Goal: Information Seeking & Learning: Learn about a topic

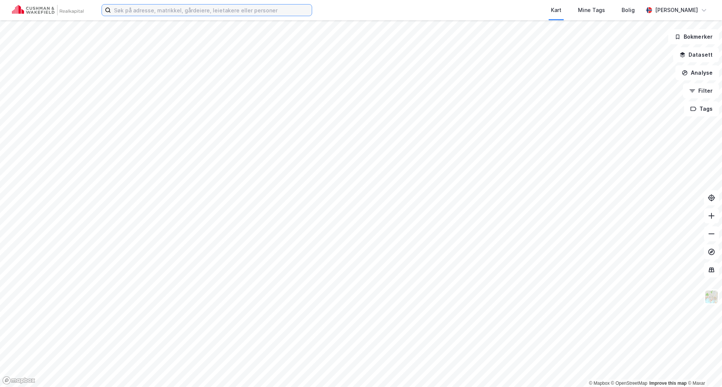
click at [129, 9] on input at bounding box center [211, 10] width 201 height 11
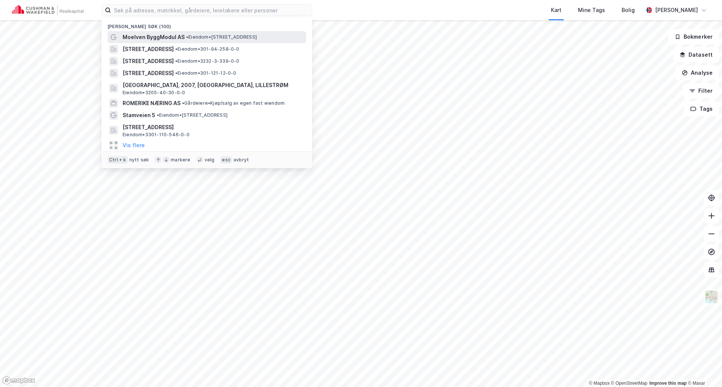
click at [150, 36] on span "Moelven ByggModul AS" at bounding box center [154, 37] width 62 height 9
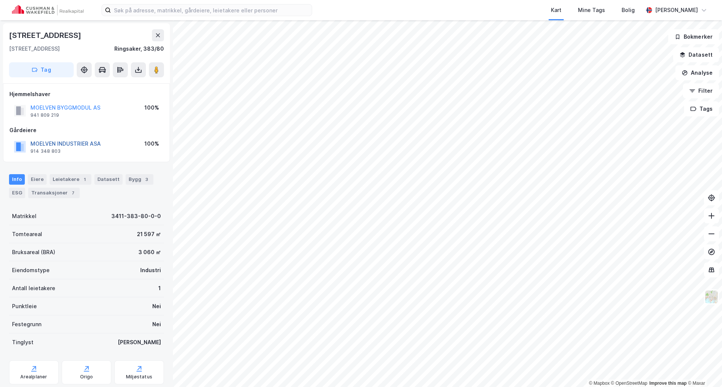
click at [0, 0] on button "MOELVEN INDUSTRIER ASA" at bounding box center [0, 0] width 0 height 0
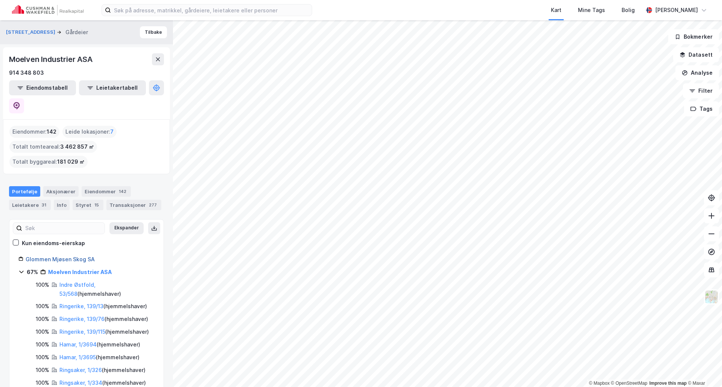
click at [60, 256] on link "Glommen Mjøsen Skog SA" at bounding box center [60, 259] width 69 height 6
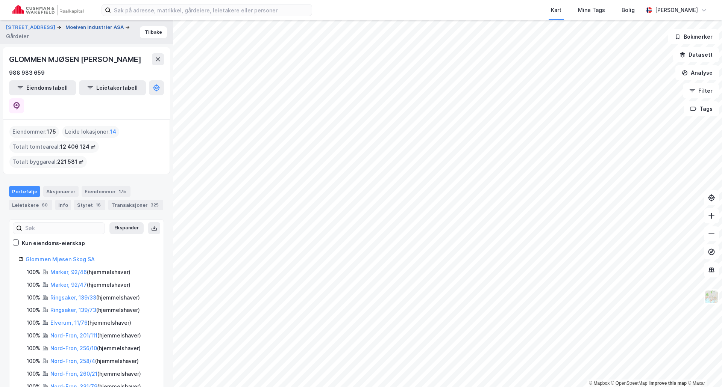
click at [71, 26] on button "Moelven Industrier ASA" at bounding box center [95, 28] width 60 height 8
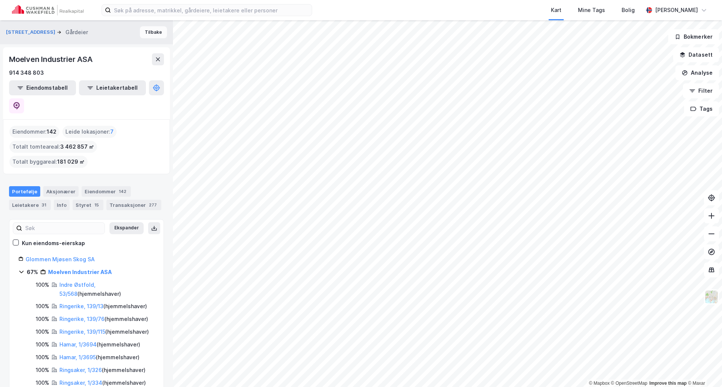
click at [148, 27] on button "Tilbake" at bounding box center [153, 32] width 27 height 12
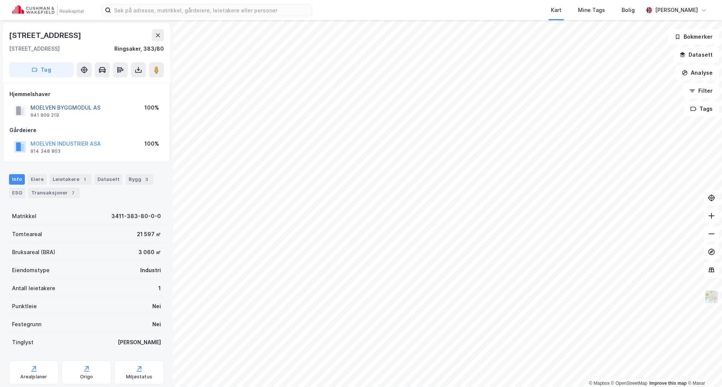
click at [0, 0] on button "MOELVEN BYGGMODUL AS" at bounding box center [0, 0] width 0 height 0
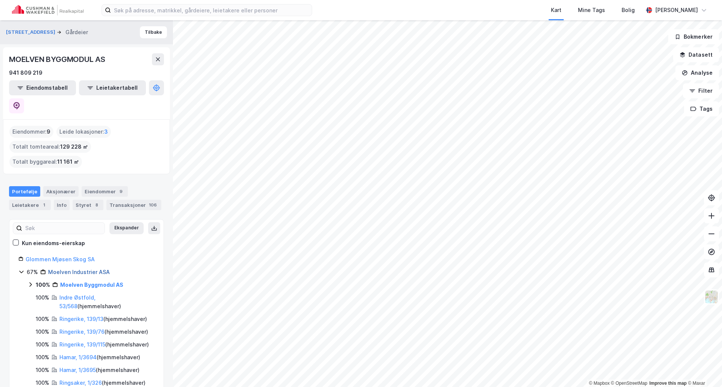
click at [81, 269] on link "Moelven Industrier ASA" at bounding box center [79, 272] width 62 height 6
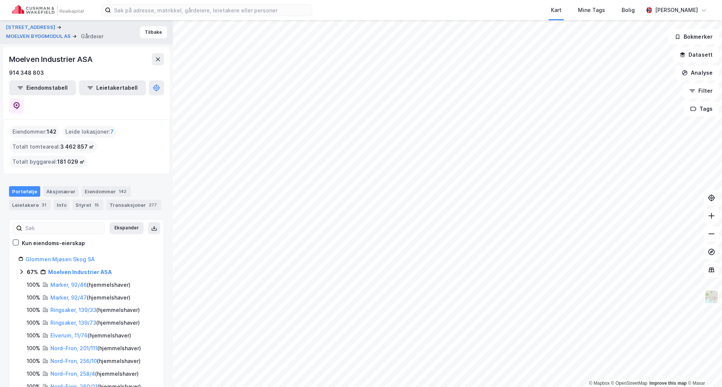
click at [510, 297] on html "Kart Mine Tags Bolig Frikk Hoven © Mapbox © OpenStreetMap Improve this map © Ma…" at bounding box center [361, 193] width 722 height 387
click at [54, 255] on div "Glommen Mjøsen Skog SA" at bounding box center [90, 259] width 129 height 9
click at [52, 256] on link "Glommen Mjøsen Skog SA" at bounding box center [60, 259] width 69 height 6
click at [151, 226] on icon at bounding box center [154, 229] width 6 height 6
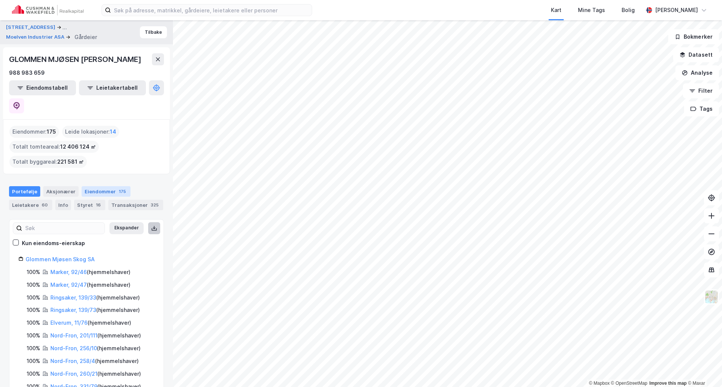
click at [107, 186] on div "Eiendommer 175" at bounding box center [106, 191] width 49 height 11
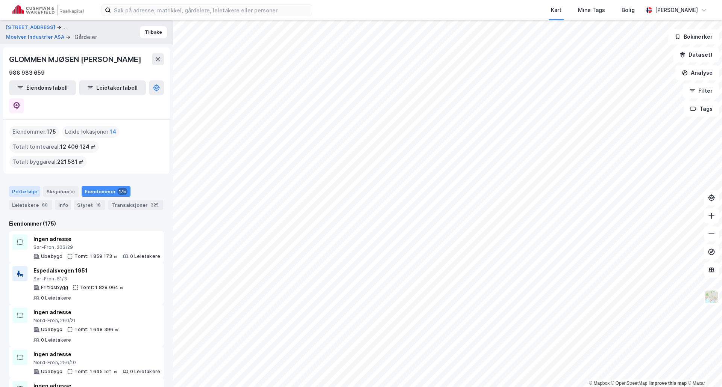
click at [28, 186] on div "Portefølje" at bounding box center [24, 191] width 31 height 11
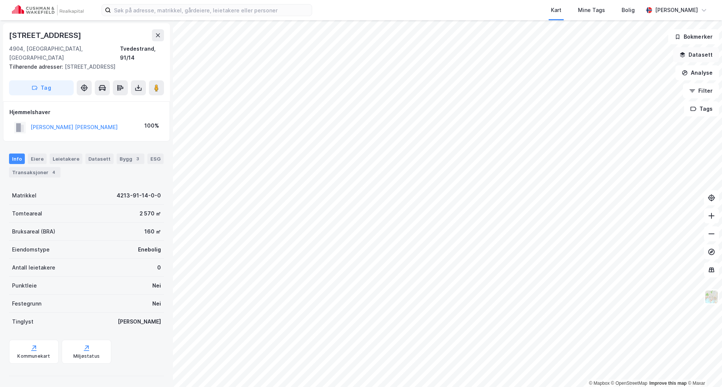
click at [577, 51] on button "Datasett" at bounding box center [696, 54] width 46 height 15
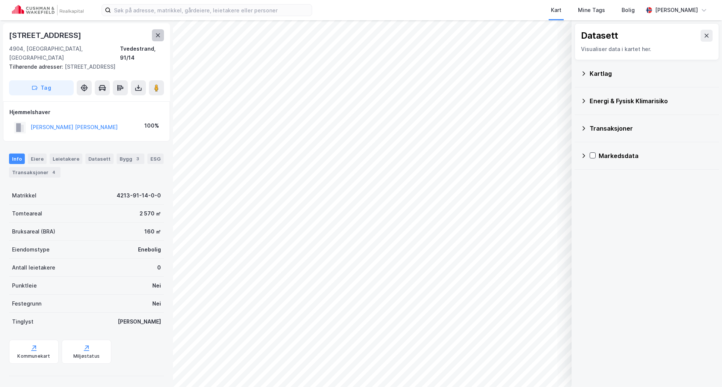
click at [153, 33] on button at bounding box center [158, 35] width 12 height 12
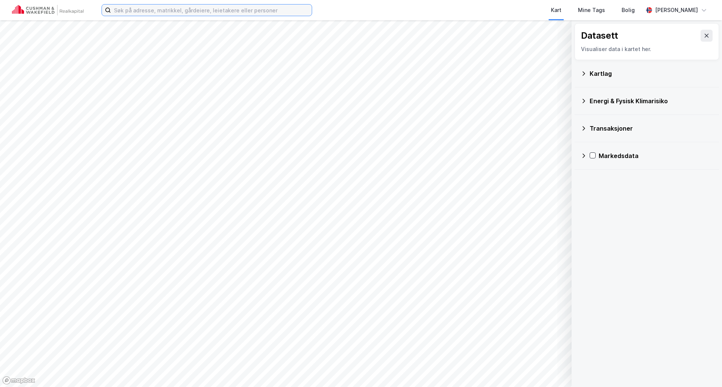
click at [159, 6] on input at bounding box center [211, 10] width 201 height 11
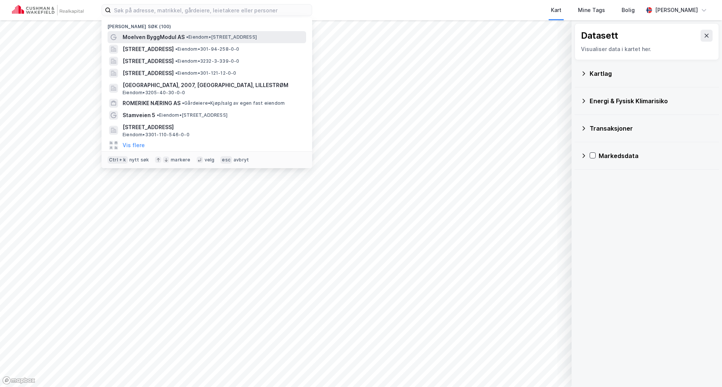
click at [157, 35] on span "Moelven ByggModul AS" at bounding box center [154, 37] width 62 height 9
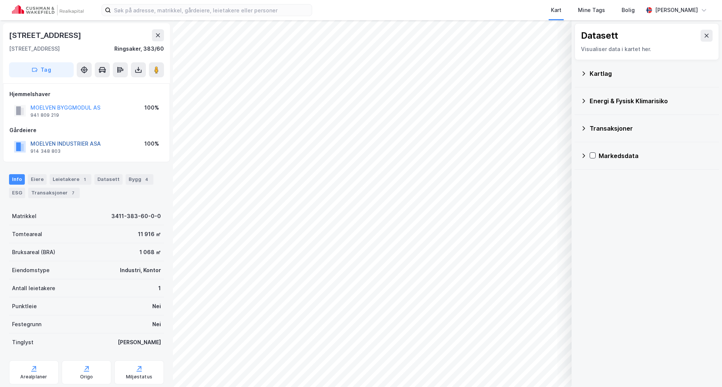
click at [0, 0] on button "MOELVEN INDUSTRIER ASA" at bounding box center [0, 0] width 0 height 0
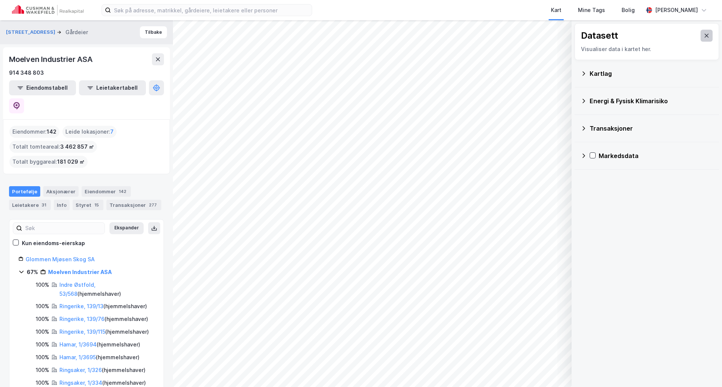
click at [577, 35] on icon at bounding box center [706, 36] width 4 height 4
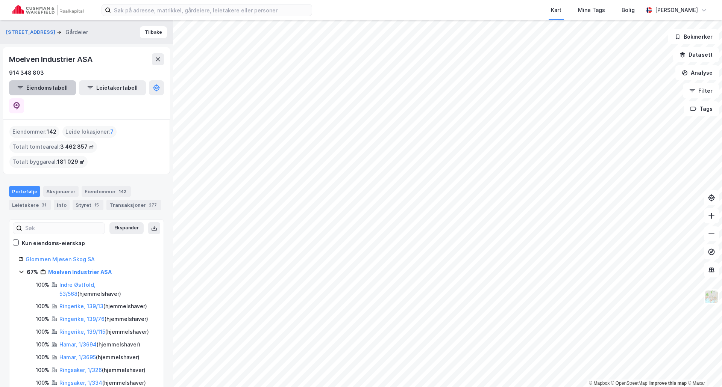
click at [33, 89] on button "Eiendomstabell" at bounding box center [42, 87] width 67 height 15
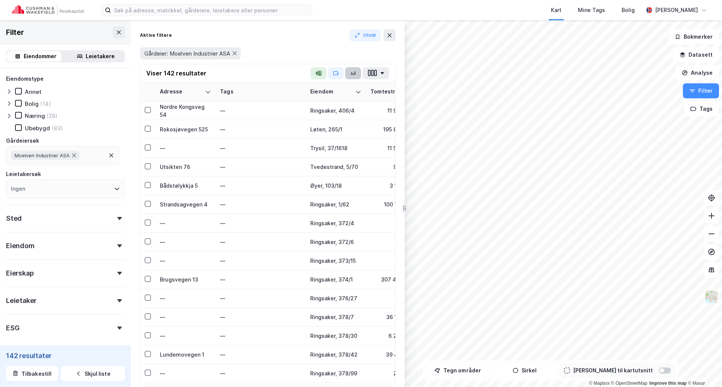
click at [350, 71] on button "button" at bounding box center [353, 73] width 16 height 12
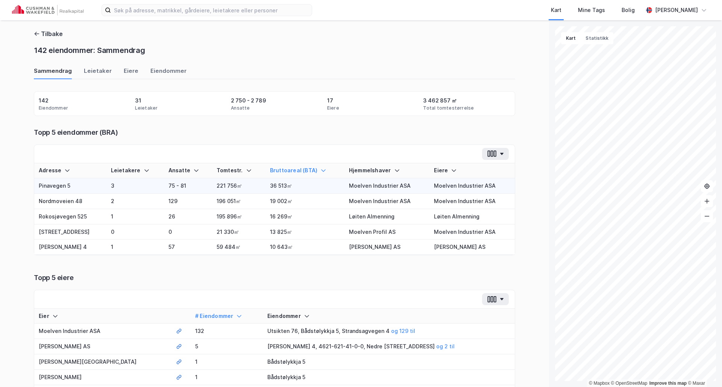
click at [164, 187] on td "75 - 81" at bounding box center [188, 186] width 48 height 15
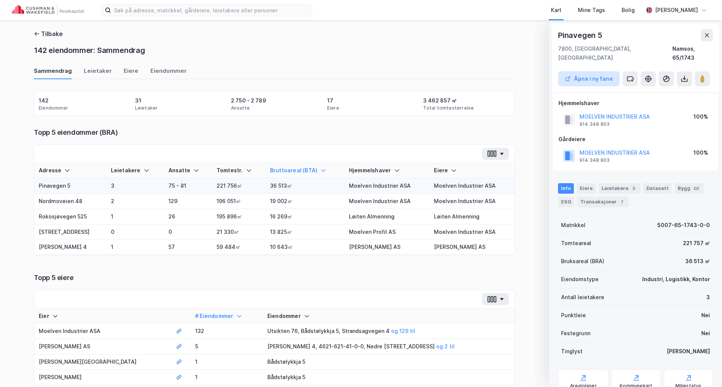
click at [577, 71] on button "Åpne i ny fane" at bounding box center [589, 78] width 62 height 15
click at [193, 204] on td "129" at bounding box center [188, 201] width 48 height 15
click at [577, 71] on button "Åpne i ny fane" at bounding box center [589, 78] width 62 height 15
click at [127, 72] on div "Eiere" at bounding box center [131, 73] width 15 height 12
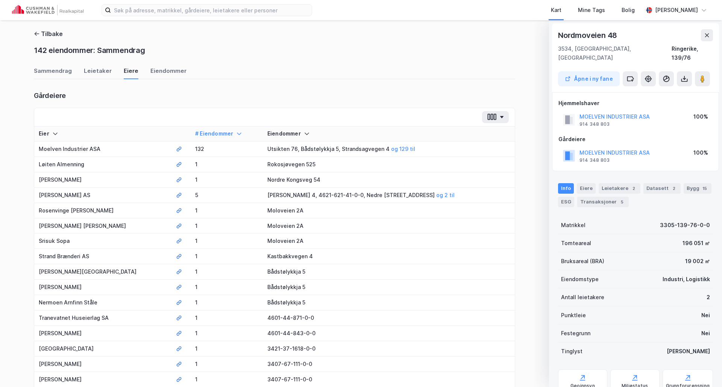
click at [46, 66] on div "Tilbake 142 eiendommer: Sammendrag Sammendrag Leietaker Eiere Eiendommer Gårdei…" at bounding box center [274, 191] width 481 height 325
click at [55, 79] on div "Sammendrag" at bounding box center [53, 73] width 38 height 12
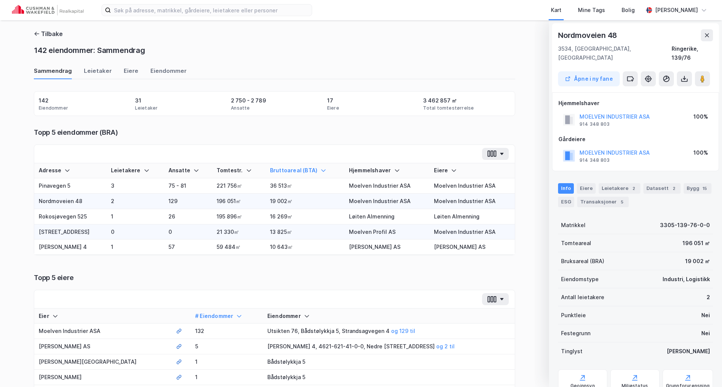
click at [71, 233] on td "Industrivegen 46" at bounding box center [70, 232] width 72 height 15
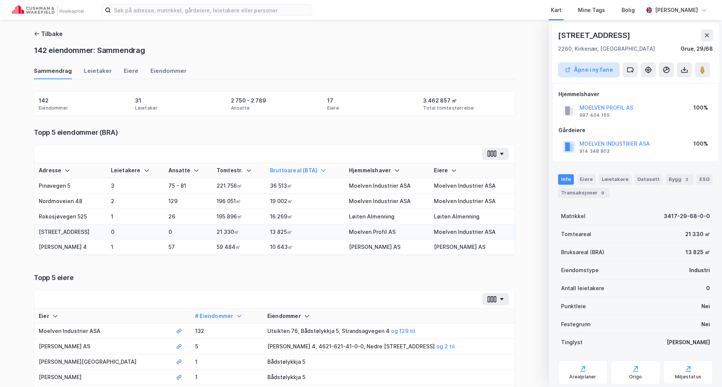
click at [577, 73] on button "Åpne i ny fane" at bounding box center [589, 69] width 62 height 15
click at [61, 251] on td "Nedre Røynstrand 4" at bounding box center [70, 247] width 72 height 15
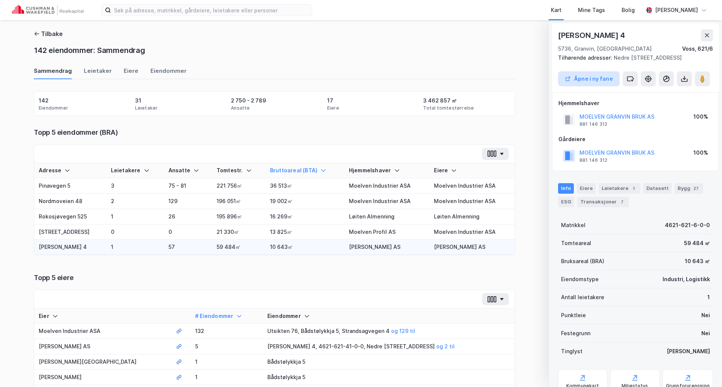
click at [577, 79] on button "Åpne i ny fane" at bounding box center [589, 78] width 62 height 15
click at [232, 173] on div "Tomtestr." at bounding box center [238, 170] width 44 height 7
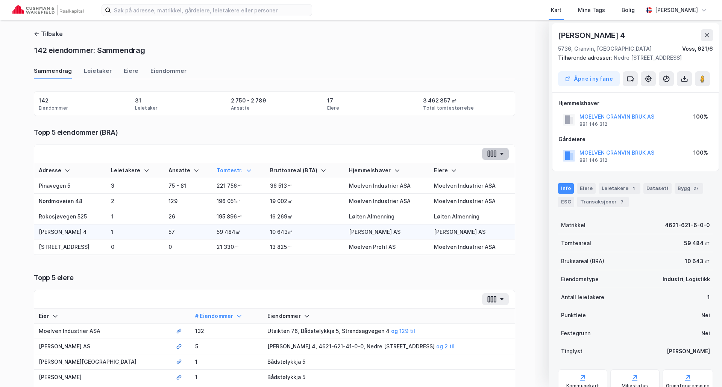
click at [498, 152] on button "button" at bounding box center [495, 154] width 27 height 12
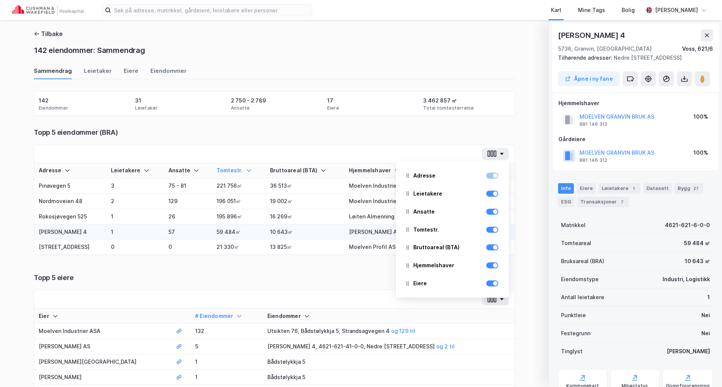
click at [407, 139] on div "Topp 5 eiendommer (BRA) Adresse Leietakere Ansatte Tomtestr. Bruttoareal (BTA) …" at bounding box center [274, 192] width 481 height 128
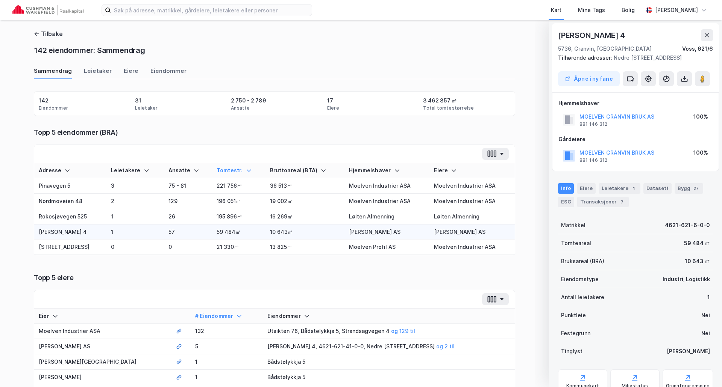
click at [280, 170] on div "Bruttoareal (BTA)" at bounding box center [305, 170] width 70 height 7
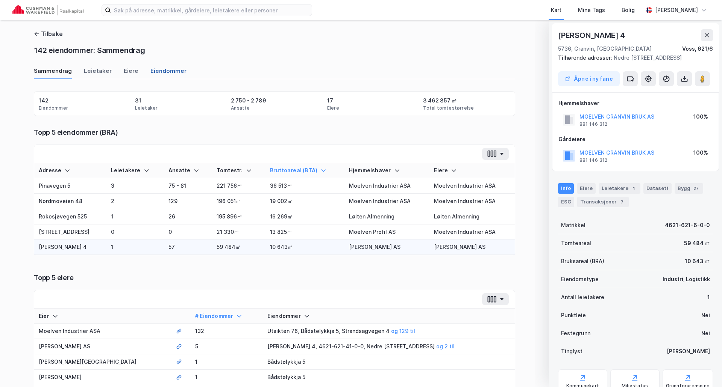
click at [169, 71] on div "Eiendommer" at bounding box center [168, 73] width 36 height 12
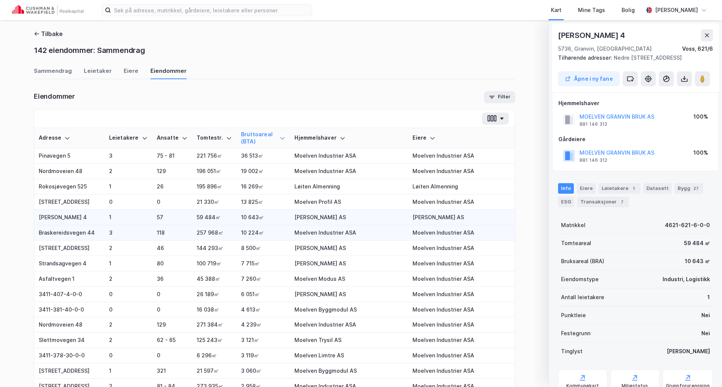
click at [192, 241] on td "257 968㎡" at bounding box center [214, 233] width 44 height 15
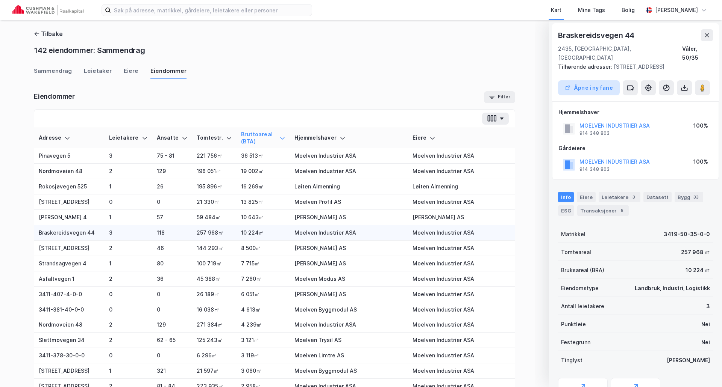
click at [577, 80] on button "Åpne i ny fane" at bounding box center [589, 87] width 62 height 15
click at [152, 256] on td "46" at bounding box center [172, 248] width 40 height 15
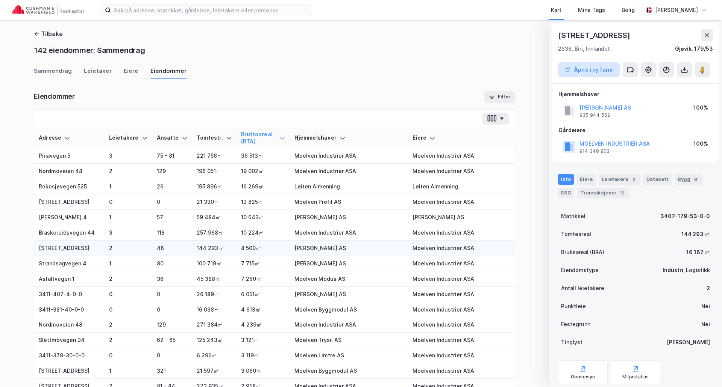
click at [577, 69] on button "Åpne i ny fane" at bounding box center [589, 69] width 62 height 15
click at [157, 272] on td "80" at bounding box center [172, 263] width 40 height 15
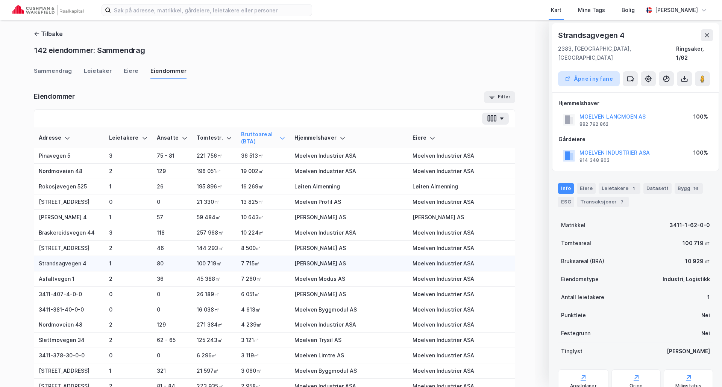
click at [577, 71] on button "Åpne i ny fane" at bounding box center [589, 78] width 62 height 15
click at [152, 287] on td "36" at bounding box center [172, 279] width 40 height 15
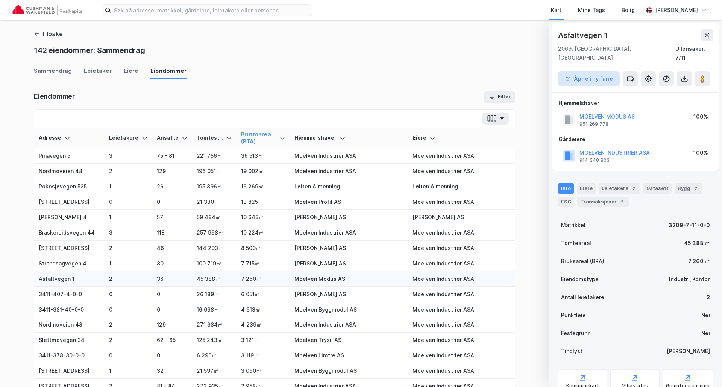
click at [577, 73] on button "Åpne i ny fane" at bounding box center [589, 78] width 62 height 15
click at [156, 297] on td "0" at bounding box center [172, 294] width 40 height 15
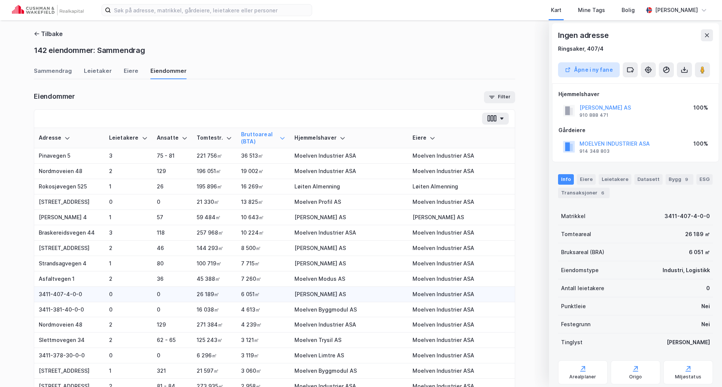
click at [577, 72] on button "Åpne i ny fane" at bounding box center [589, 69] width 62 height 15
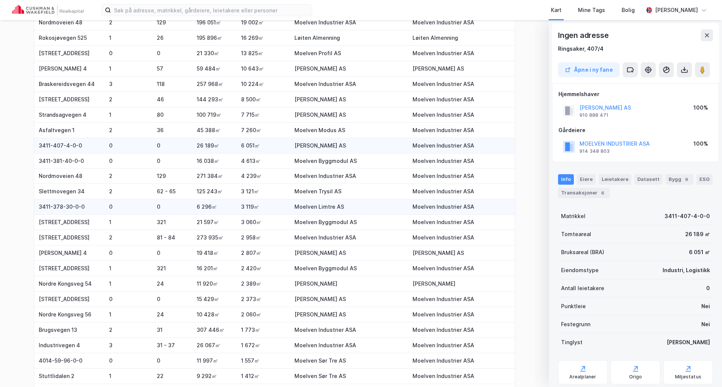
scroll to position [150, 0]
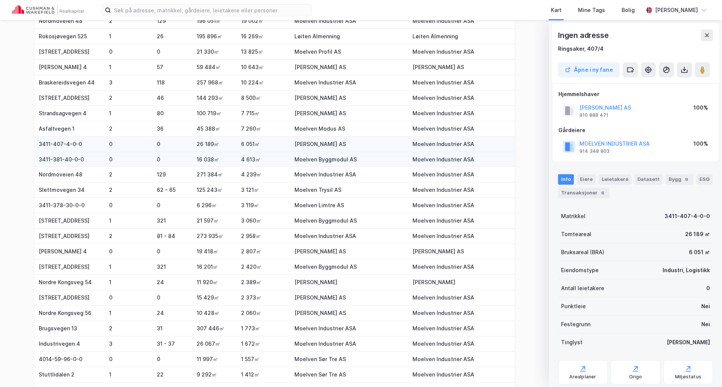
click at [126, 168] on td "0" at bounding box center [128, 159] width 48 height 15
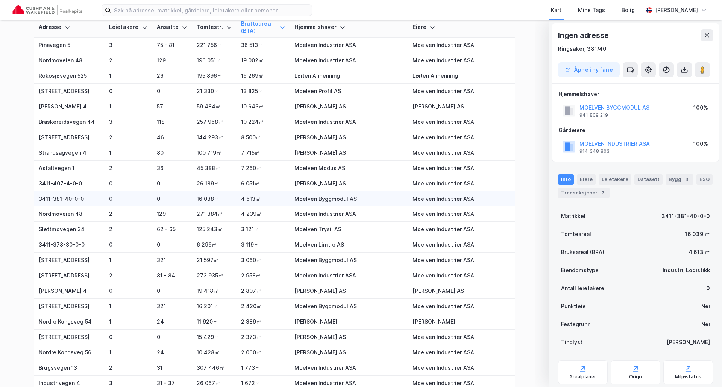
scroll to position [113, 0]
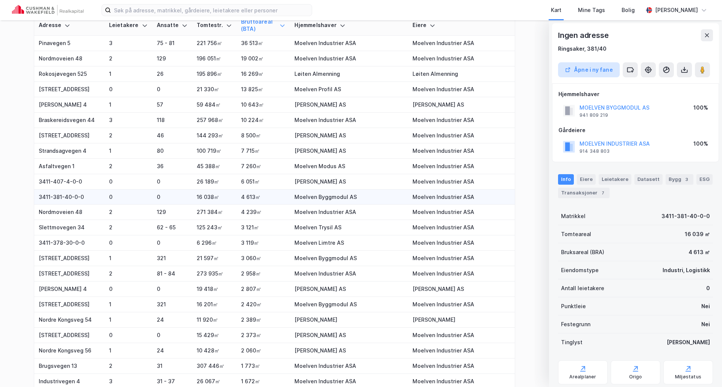
click at [577, 72] on button "Åpne i ny fane" at bounding box center [589, 69] width 62 height 15
click at [112, 220] on td "2" at bounding box center [128, 212] width 48 height 15
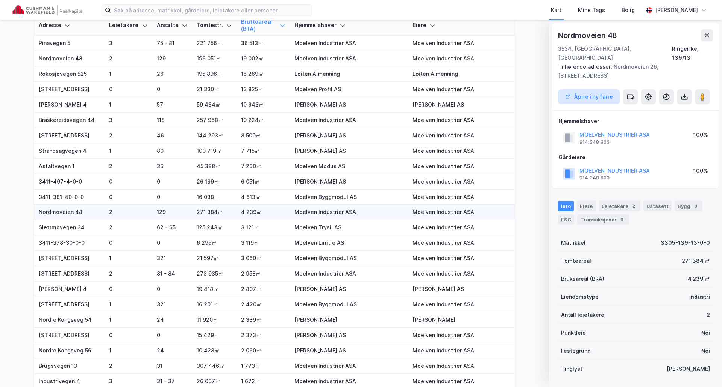
click at [577, 89] on button "Åpne i ny fane" at bounding box center [589, 96] width 62 height 15
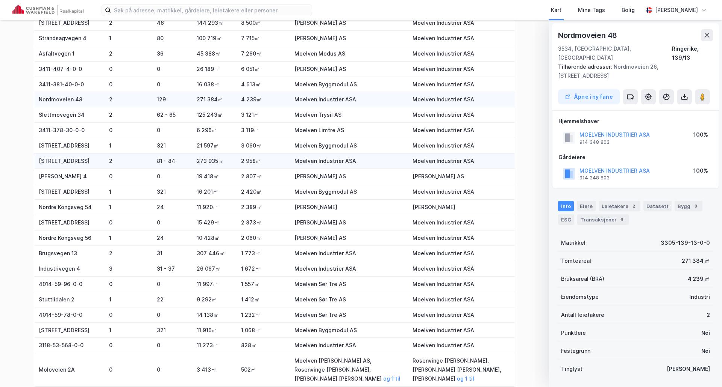
scroll to position [226, 0]
